Goal: Find specific page/section

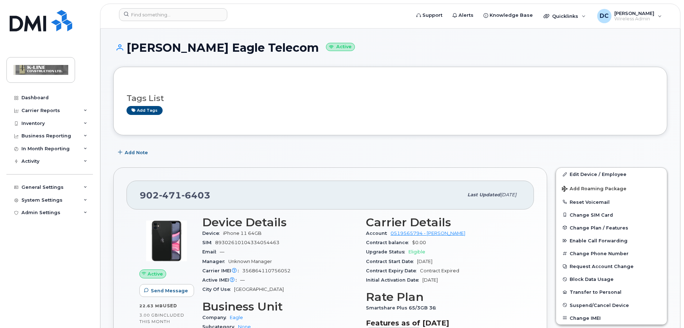
scroll to position [36, 0]
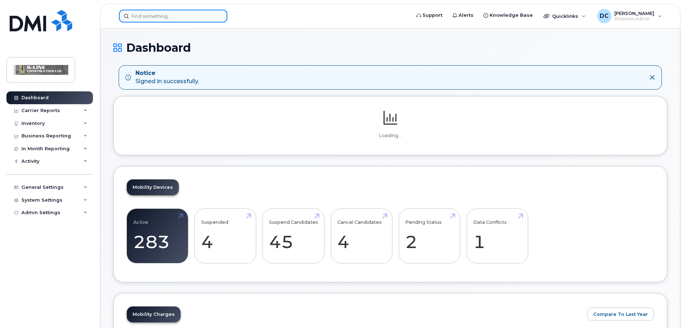
click at [141, 18] on input at bounding box center [173, 16] width 108 height 13
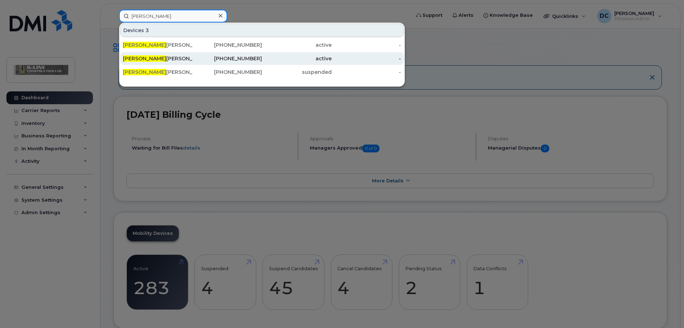
type input "craig"
click at [153, 56] on div "Craig Rafuse K Line Construction" at bounding box center [158, 58] width 70 height 7
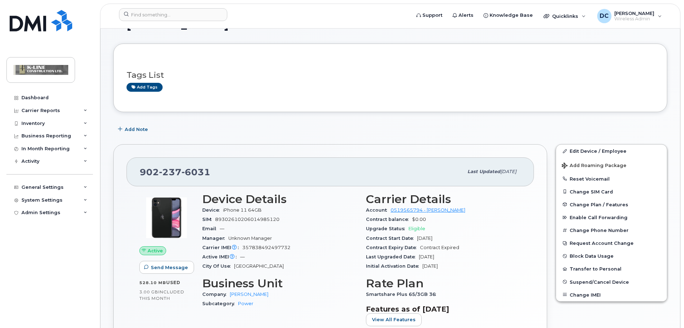
scroll to position [36, 0]
